Goal: Browse casually

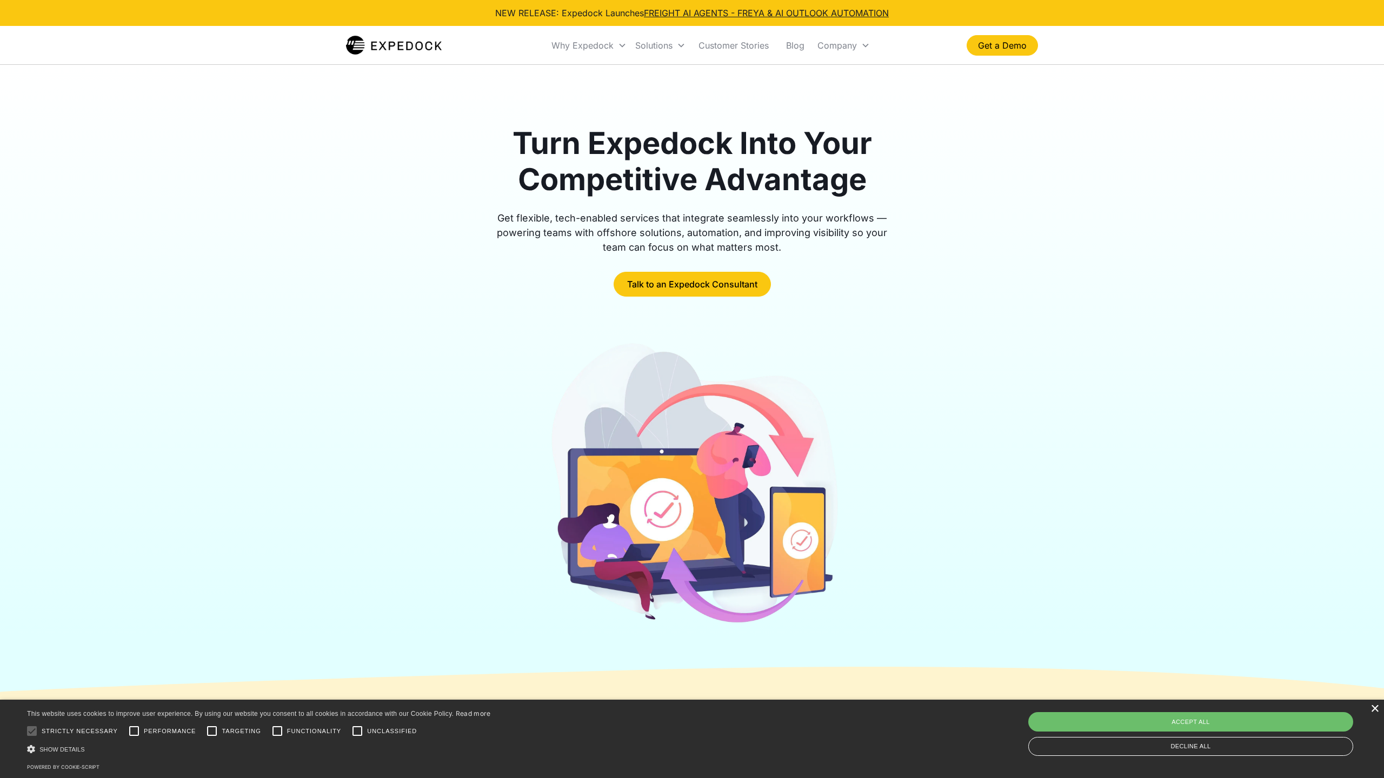
click at [1374, 709] on div "×" at bounding box center [1374, 709] width 8 height 8
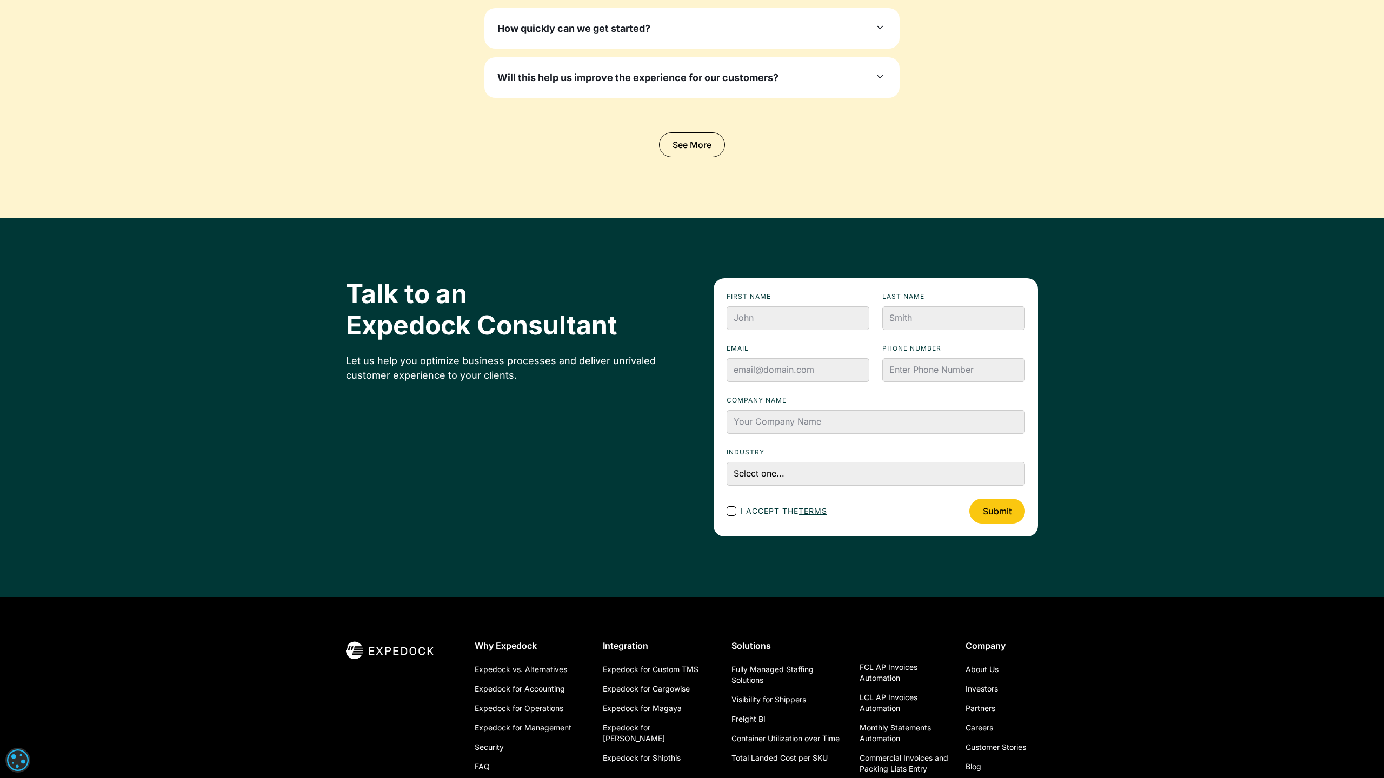
scroll to position [3596, 0]
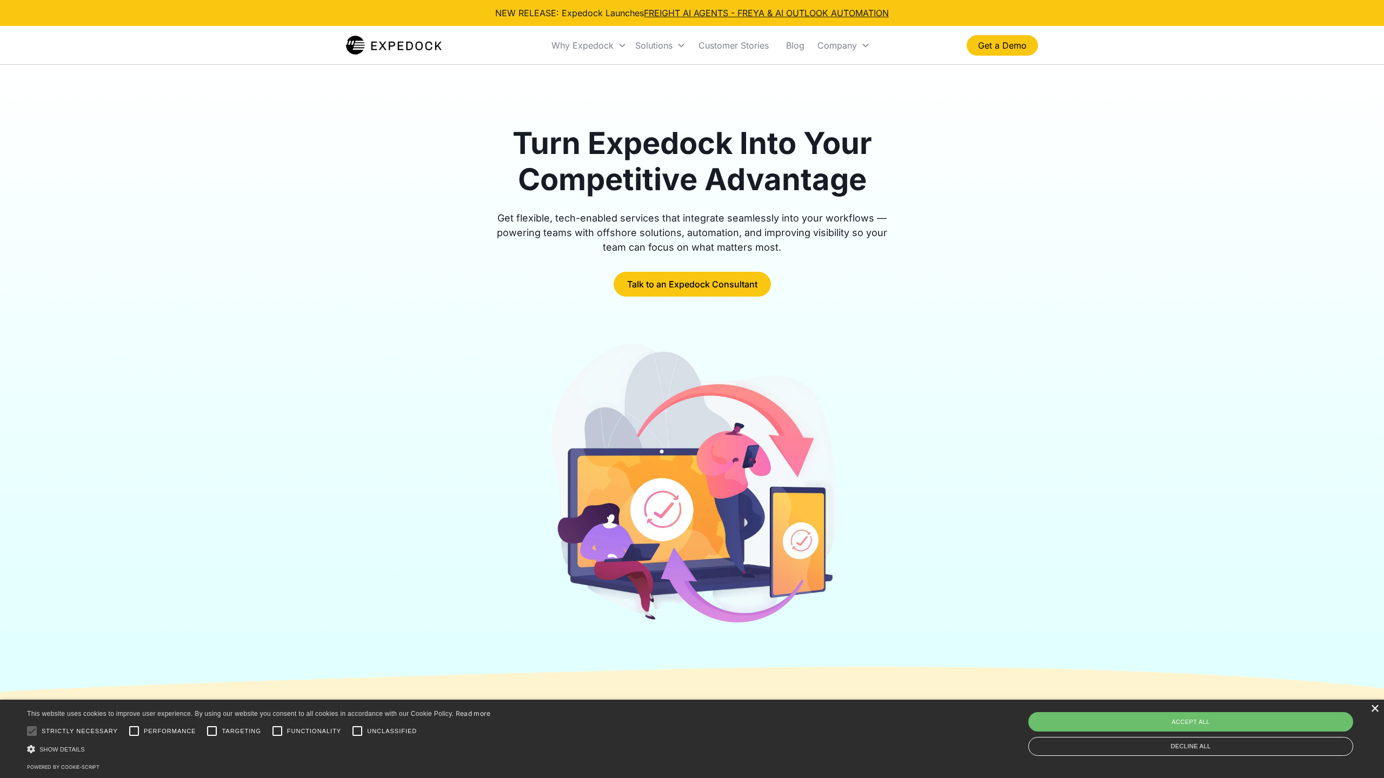
click at [1374, 709] on div "×" at bounding box center [1374, 709] width 8 height 8
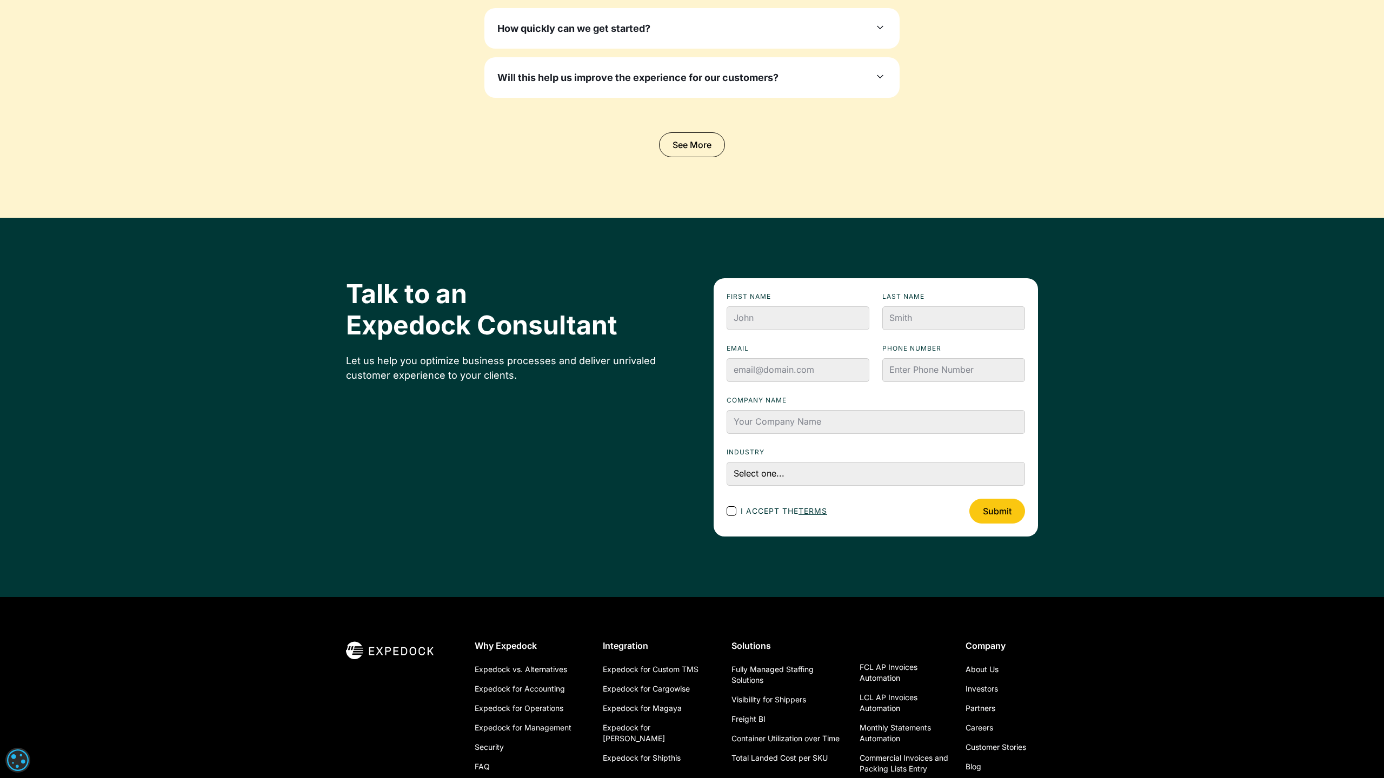
scroll to position [3596, 0]
